Goal: Task Accomplishment & Management: Manage account settings

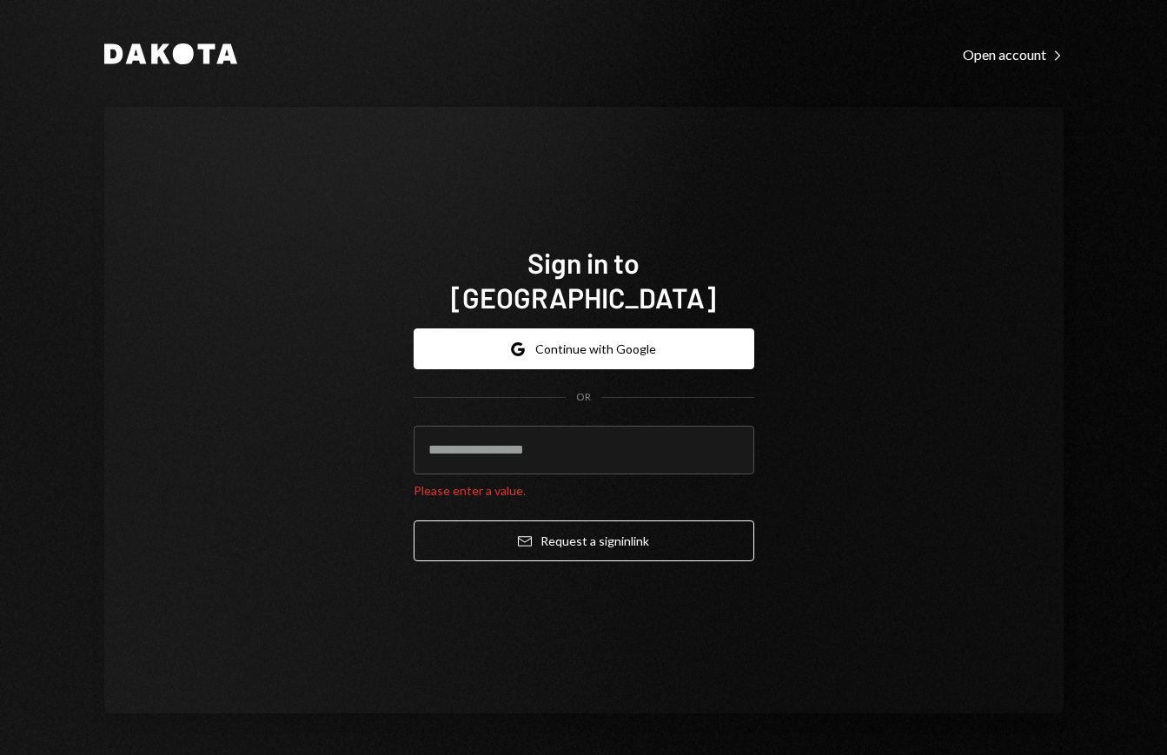
type input "**********"
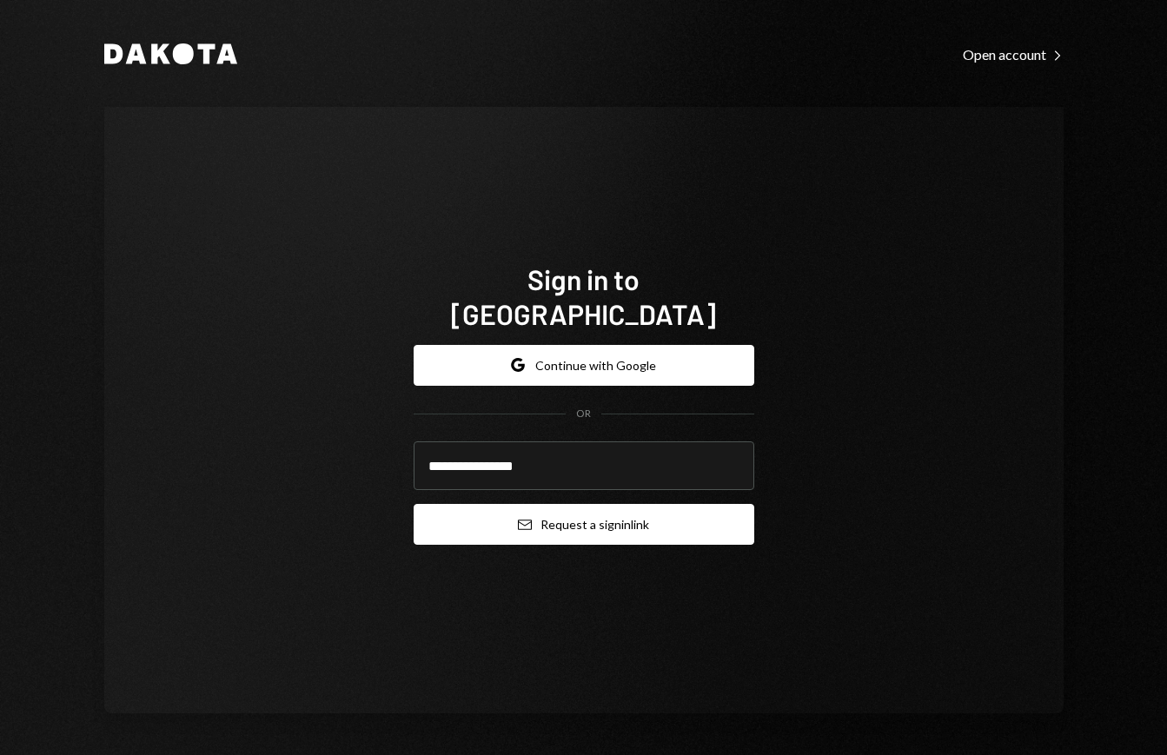
click at [585, 507] on button "Email Request a sign in link" at bounding box center [583, 524] width 340 height 41
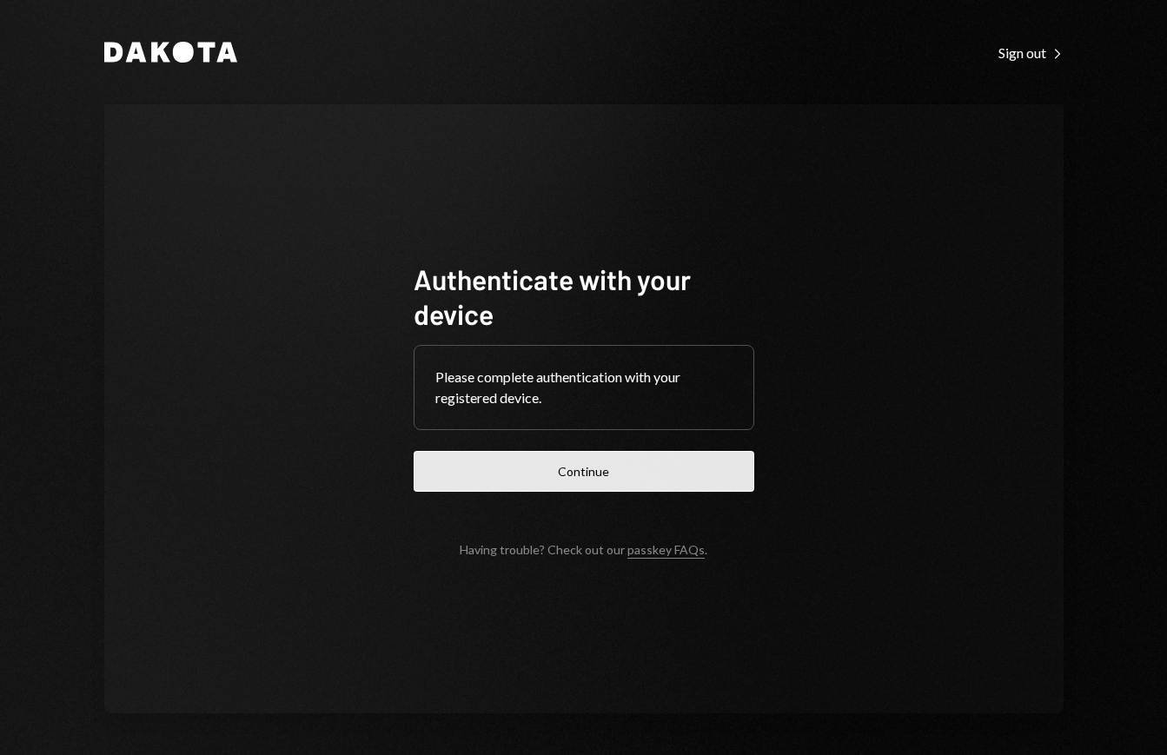
click at [566, 471] on button "Continue" at bounding box center [583, 471] width 340 height 41
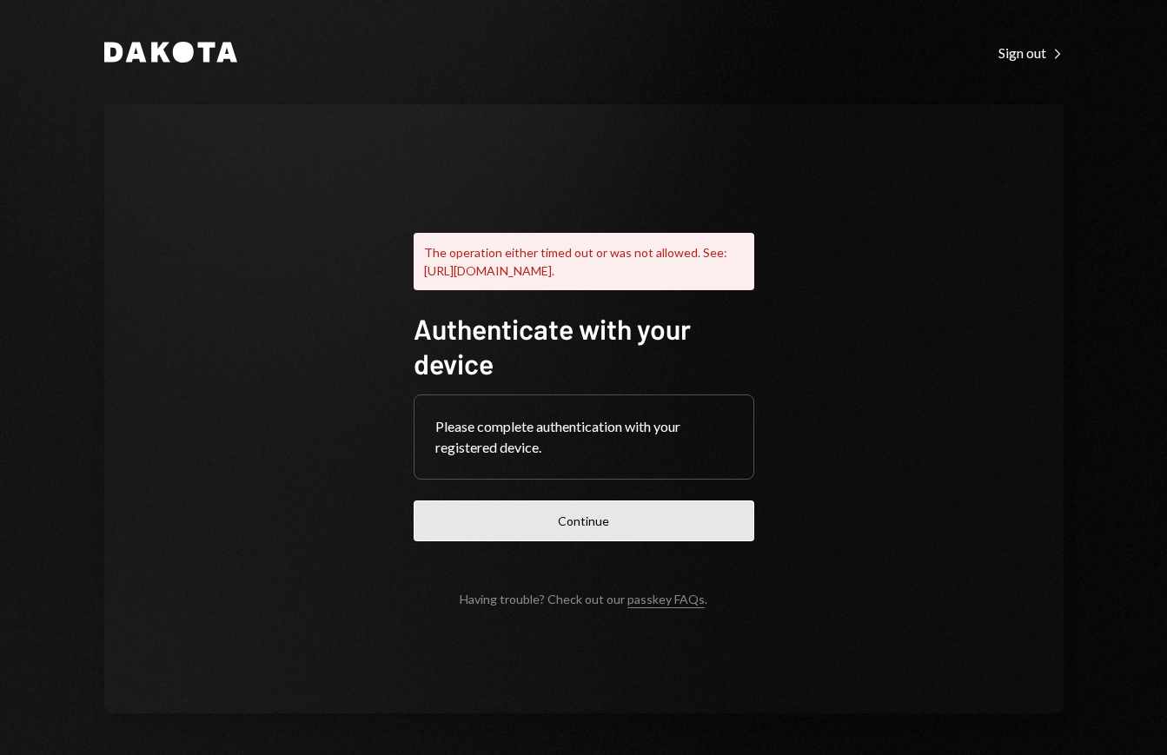
click at [624, 526] on button "Continue" at bounding box center [583, 520] width 340 height 41
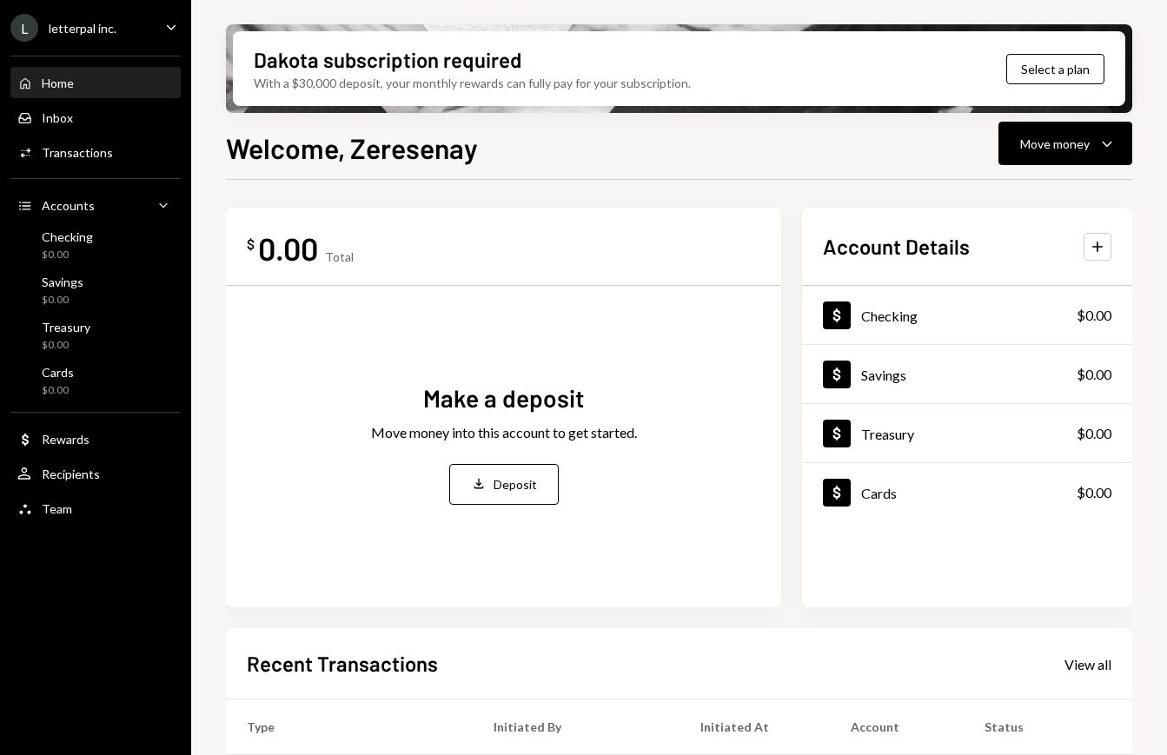
click at [1158, 47] on div "Dakota subscription required With a $30,000 deposit, your monthly rewards can f…" at bounding box center [678, 377] width 975 height 755
click at [88, 106] on div "Inbox Inbox" at bounding box center [95, 118] width 156 height 30
click at [59, 115] on div "Inbox" at bounding box center [57, 117] width 31 height 15
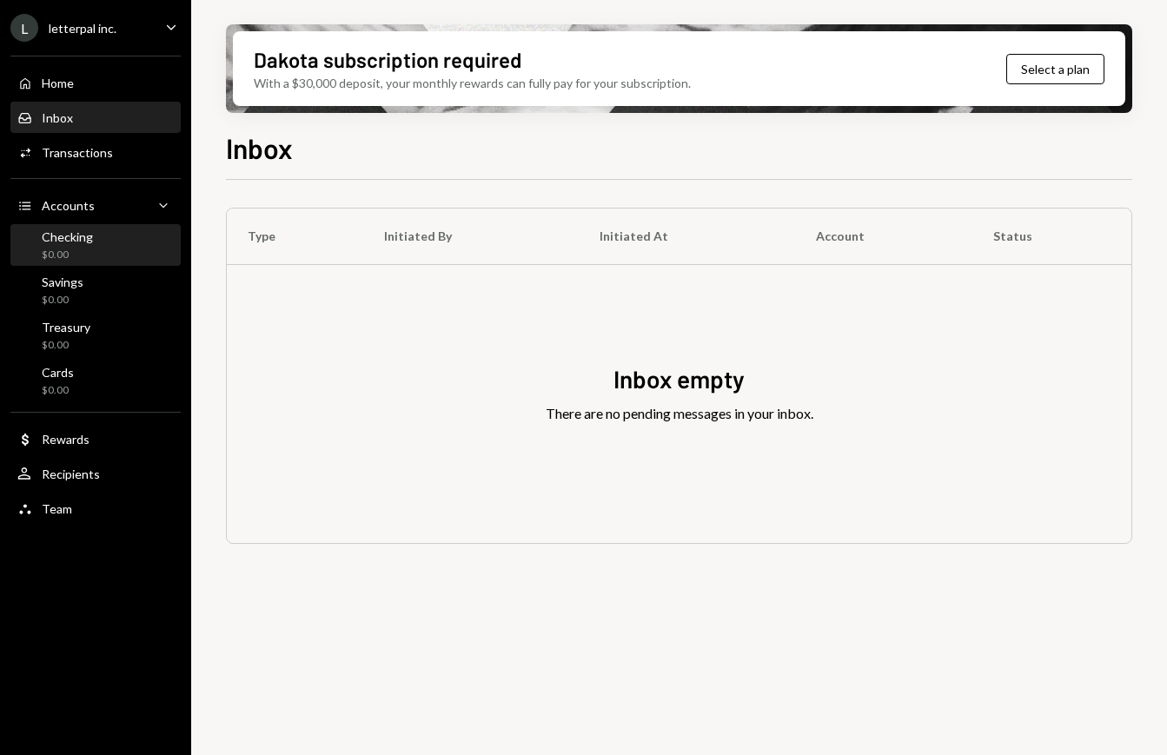
click at [78, 235] on div "Checking" at bounding box center [67, 236] width 51 height 15
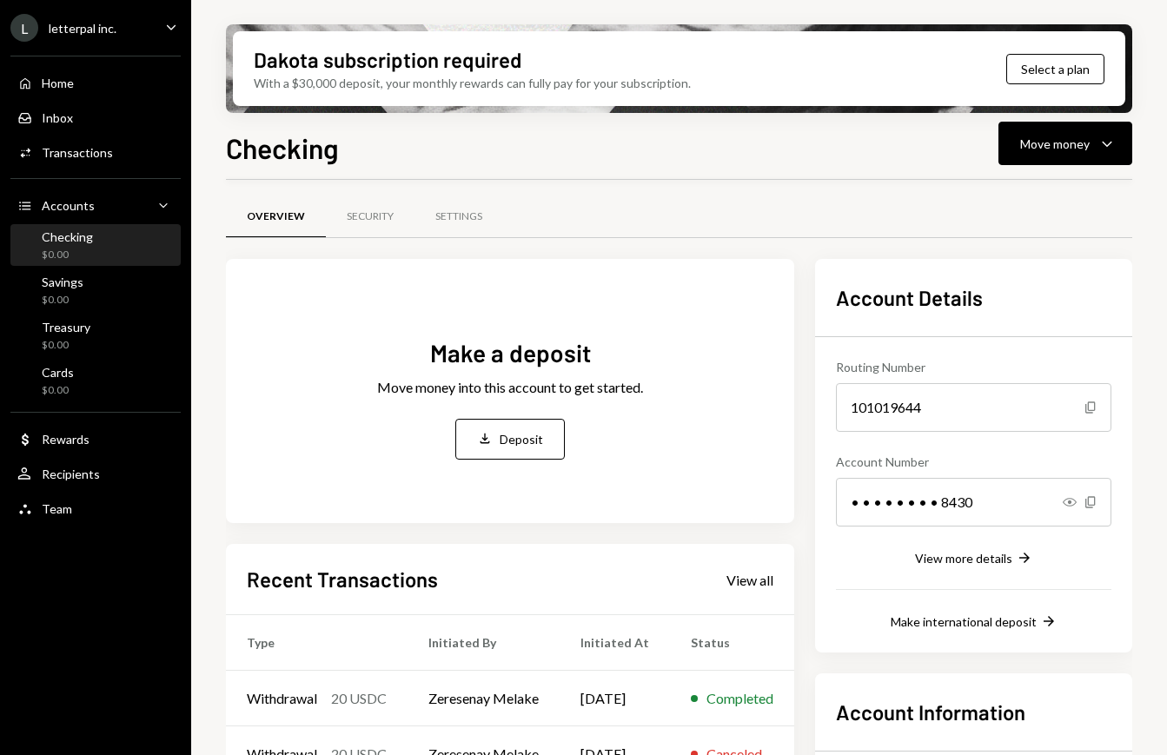
scroll to position [3, 0]
drag, startPoint x: 1153, startPoint y: 206, endPoint x: 1156, endPoint y: 240, distance: 34.0
click at [1153, 209] on div "Dakota subscription required With a $30,000 deposit, your monthly rewards can f…" at bounding box center [678, 377] width 975 height 755
click at [1144, 507] on div "Dakota subscription required With a $30,000 deposit, your monthly rewards can f…" at bounding box center [678, 377] width 975 height 755
drag, startPoint x: 1137, startPoint y: 192, endPoint x: 1140, endPoint y: 313, distance: 120.8
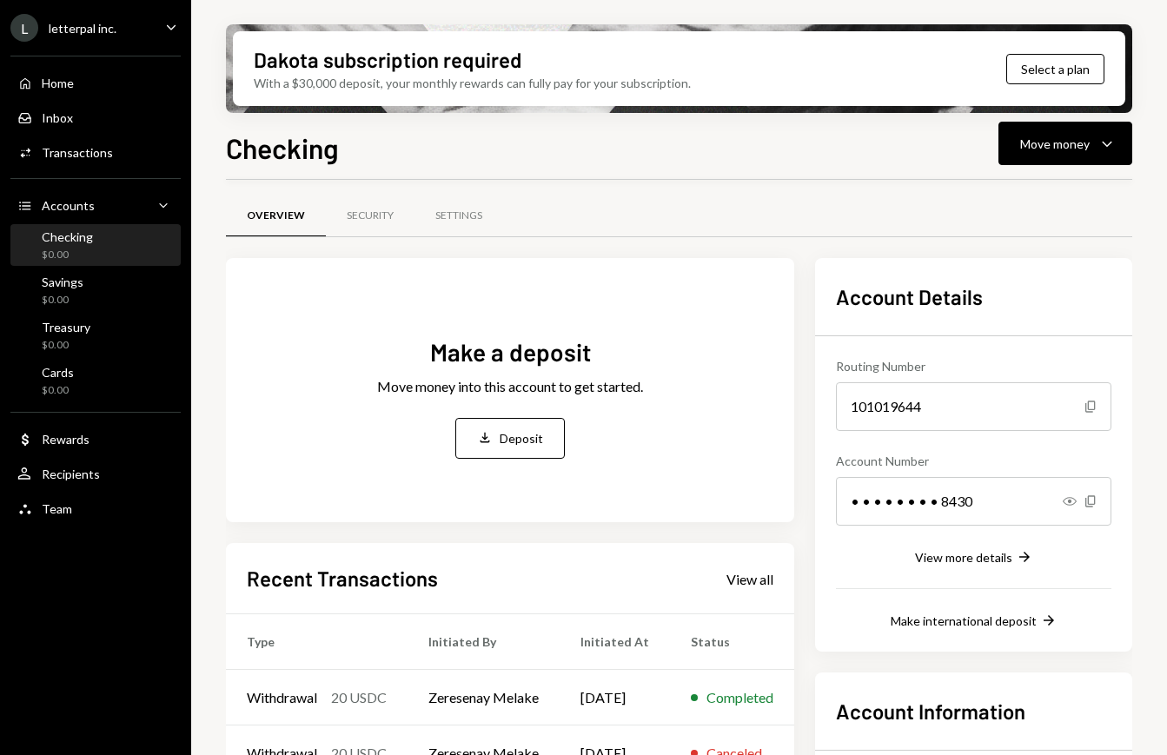
click at [1140, 313] on div "Dakota subscription required With a $30,000 deposit, your monthly rewards can f…" at bounding box center [678, 377] width 975 height 755
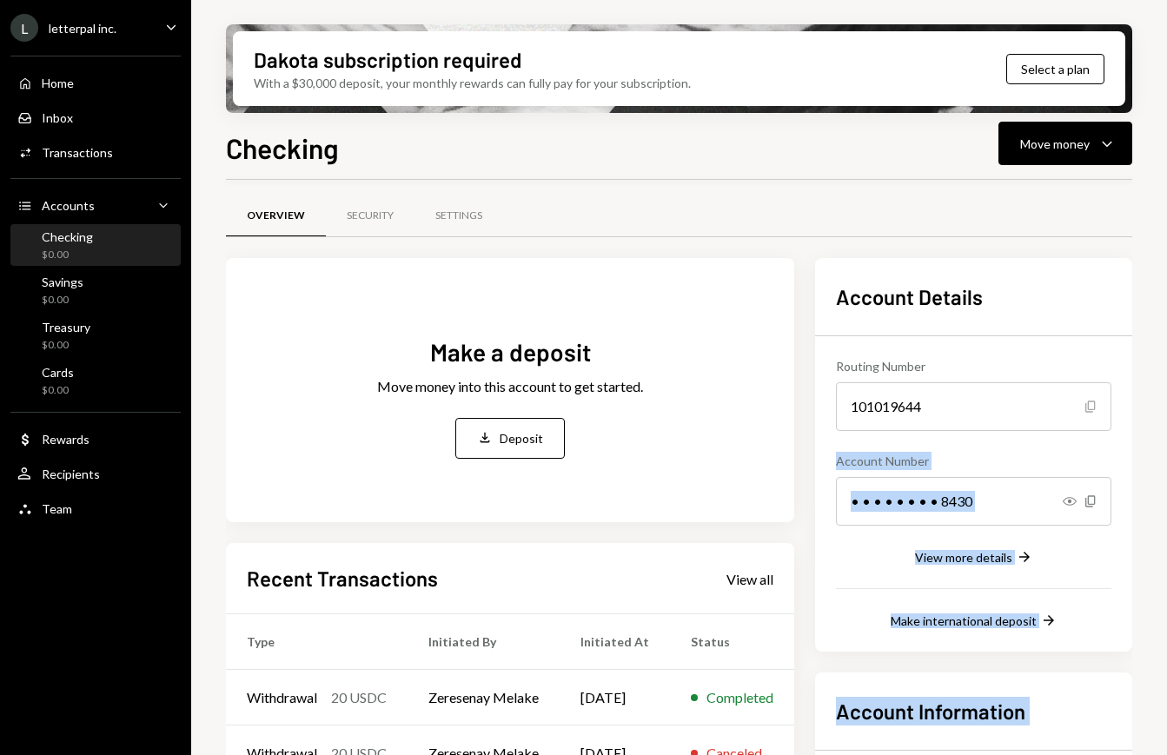
drag, startPoint x: 1119, startPoint y: 288, endPoint x: 1089, endPoint y: 403, distance: 119.2
click at [1089, 403] on div "Dakota subscription required With a $30,000 deposit, your monthly rewards can f…" at bounding box center [678, 377] width 975 height 755
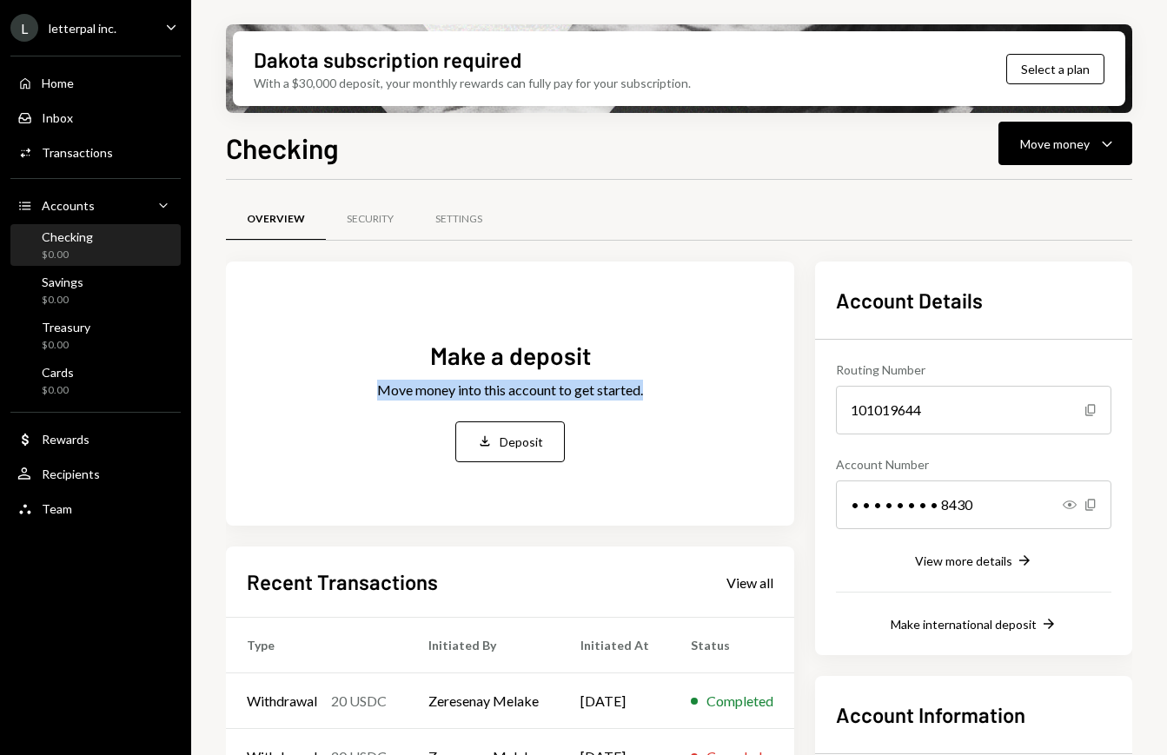
drag, startPoint x: 710, startPoint y: 328, endPoint x: 715, endPoint y: 441, distance: 113.0
click at [714, 439] on div "Make a deposit Move money into this account to get started. Deposit Deposit" at bounding box center [510, 400] width 526 height 215
drag, startPoint x: 743, startPoint y: 530, endPoint x: 757, endPoint y: 538, distance: 15.9
click at [747, 532] on div "Make a deposit Move money into this account to get started. Deposit Deposit Rec…" at bounding box center [510, 606] width 568 height 690
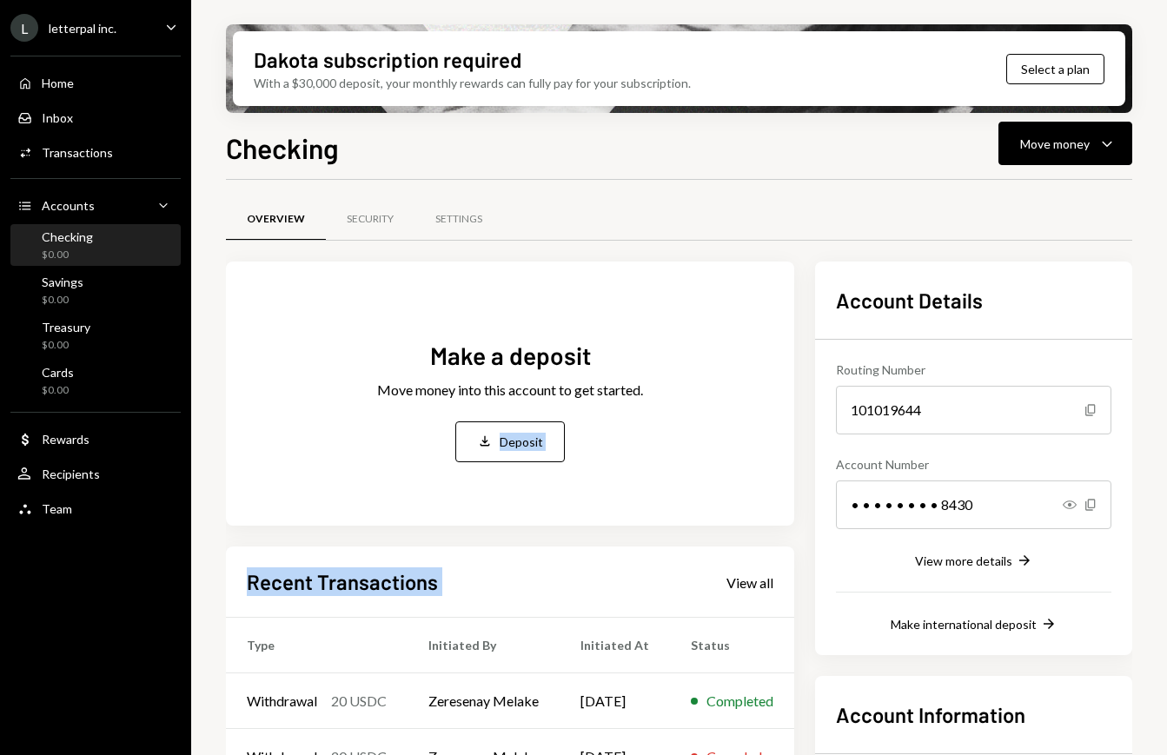
drag, startPoint x: 649, startPoint y: 578, endPoint x: 640, endPoint y: 458, distance: 121.0
click at [640, 458] on div "Make a deposit Move money into this account to get started. Deposit Deposit Rec…" at bounding box center [510, 606] width 568 height 690
drag, startPoint x: 641, startPoint y: 543, endPoint x: 691, endPoint y: 543, distance: 49.5
click at [643, 542] on div "Make a deposit Move money into this account to get started. Deposit Deposit Rec…" at bounding box center [510, 606] width 568 height 690
